Goal: Information Seeking & Learning: Stay updated

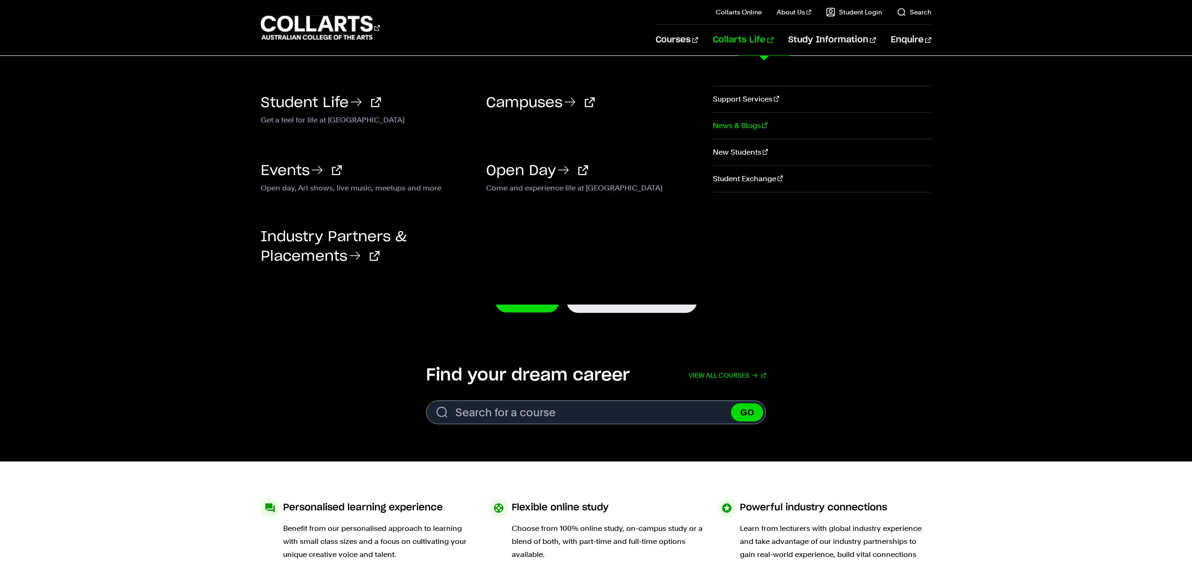
click at [736, 125] on link "News & Blogs" at bounding box center [822, 126] width 218 height 26
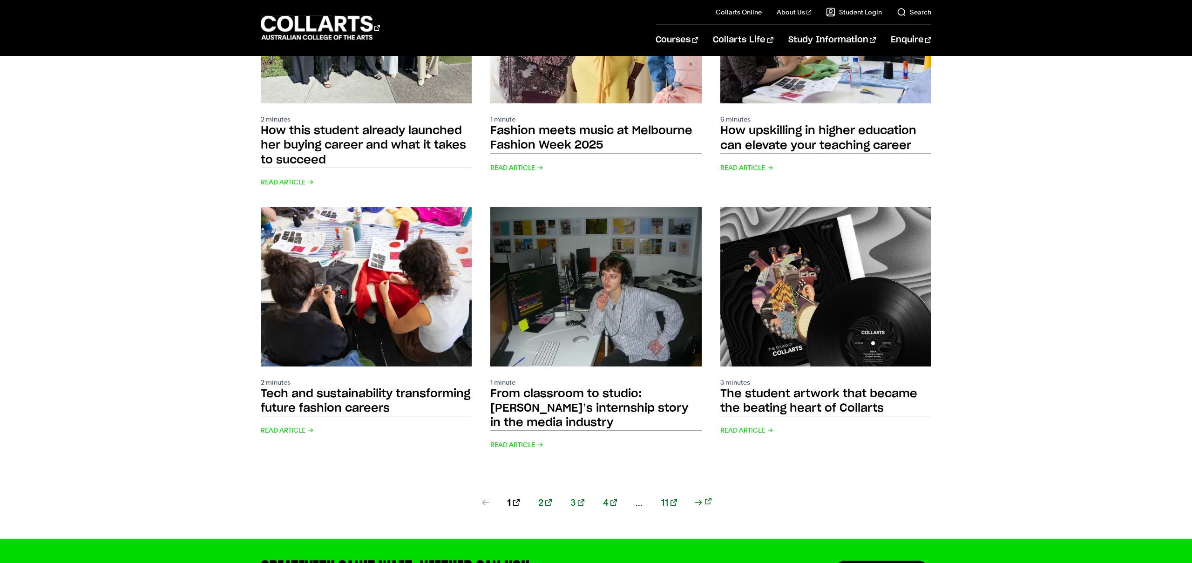
scroll to position [873, 0]
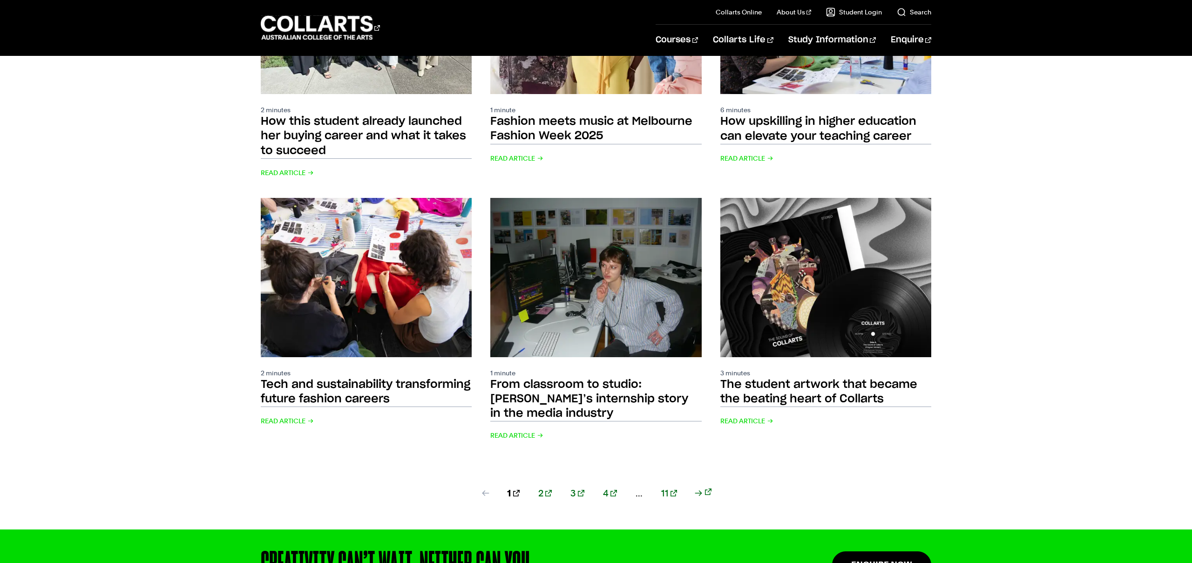
click at [552, 487] on link "2" at bounding box center [545, 493] width 14 height 13
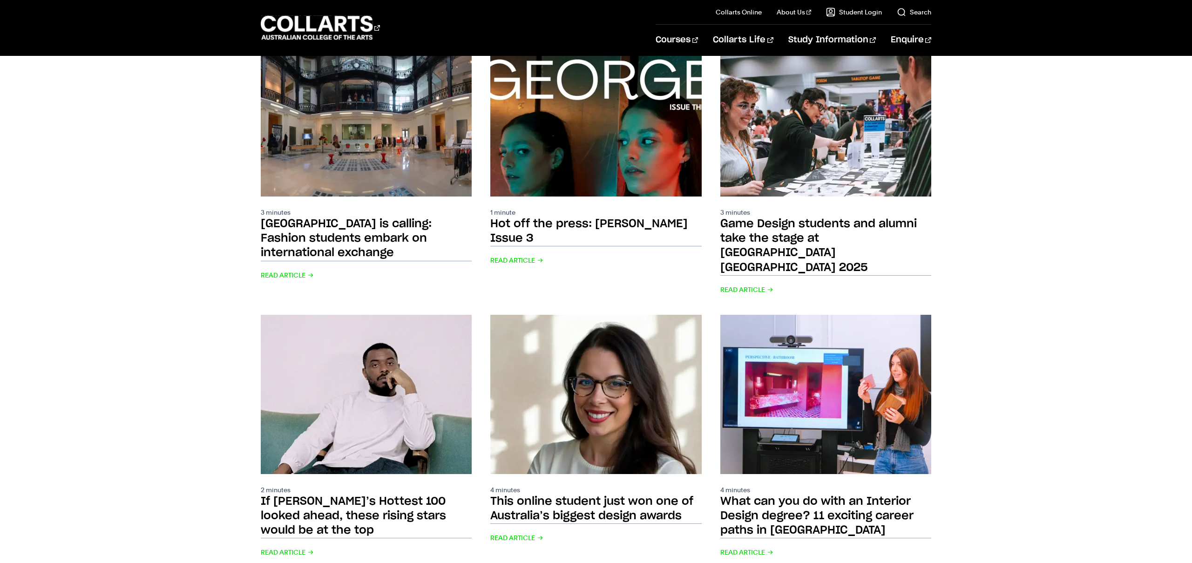
scroll to position [809, 0]
